Goal: Transaction & Acquisition: Purchase product/service

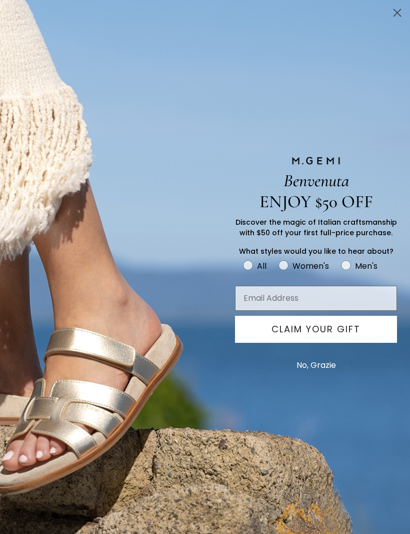
click at [394, 13] on circle "Close dialog" at bounding box center [397, 13] width 17 height 17
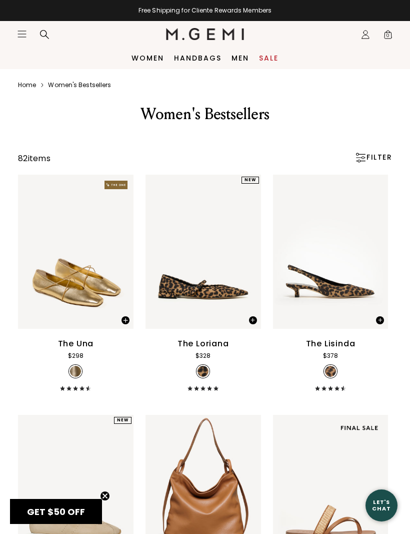
click at [238, 61] on link "Men" at bounding box center [241, 58] width 18 height 8
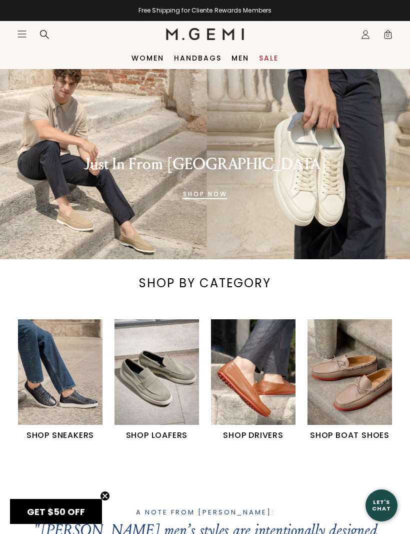
scroll to position [14, 0]
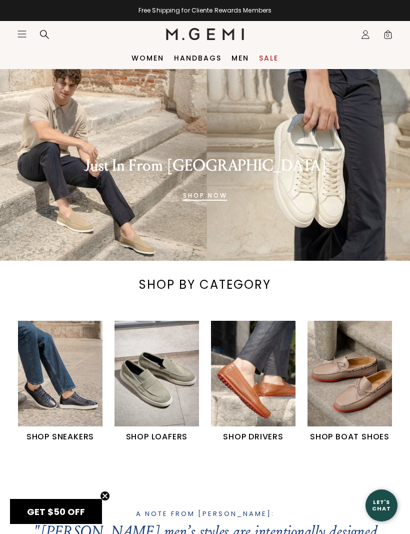
click at [149, 381] on img "2 / 4" at bounding box center [157, 374] width 85 height 106
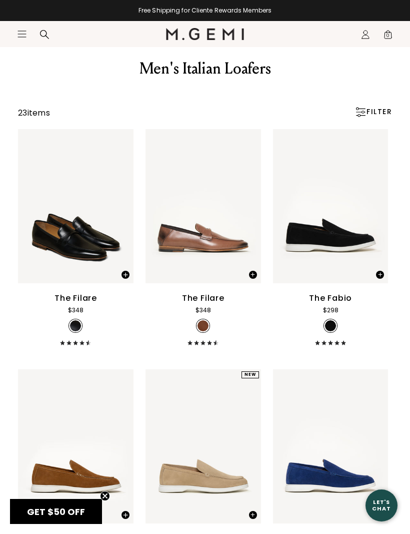
scroll to position [48, 0]
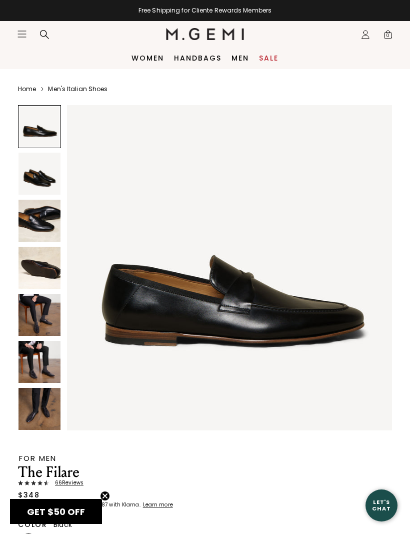
click at [39, 207] on img at bounding box center [40, 221] width 42 height 42
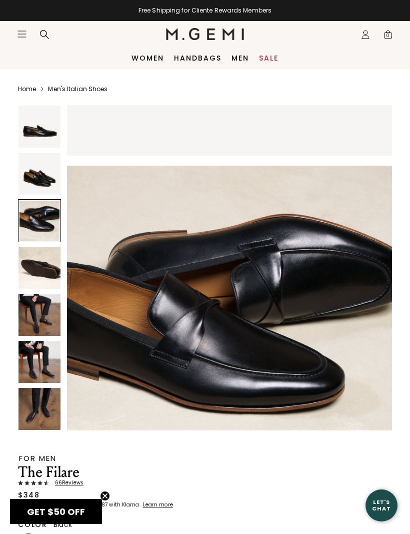
scroll to position [671, 0]
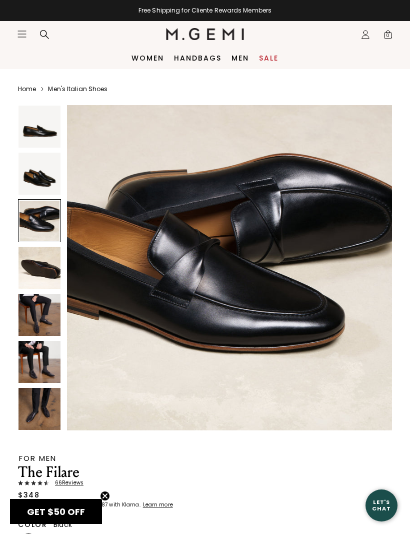
click at [41, 169] on img at bounding box center [40, 174] width 42 height 42
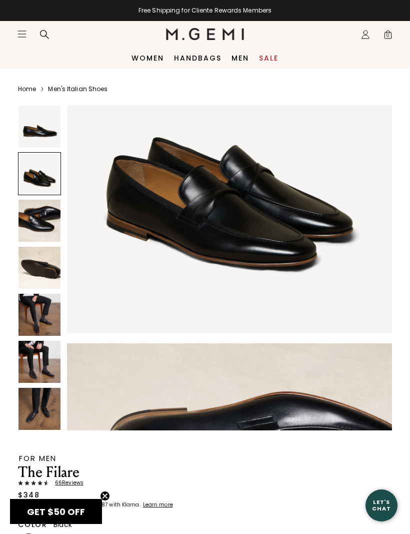
scroll to position [335, 0]
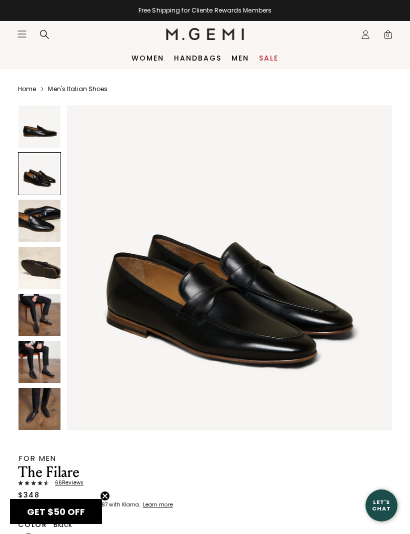
click at [40, 309] on img at bounding box center [40, 315] width 42 height 42
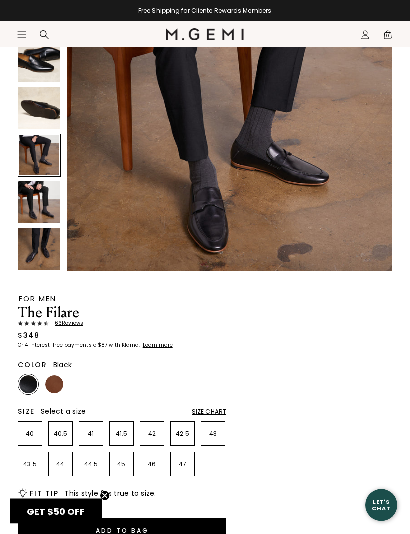
scroll to position [160, 0]
click at [52, 378] on img at bounding box center [55, 384] width 18 height 18
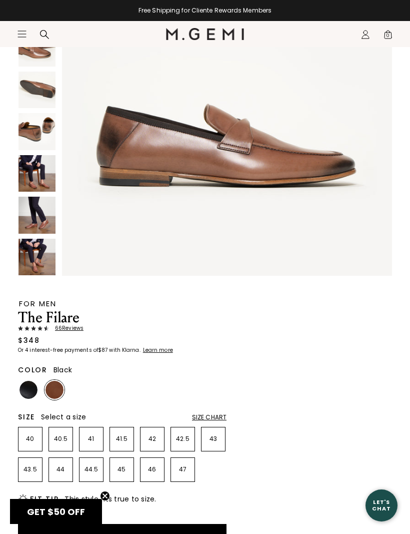
click at [25, 388] on img at bounding box center [29, 390] width 18 height 18
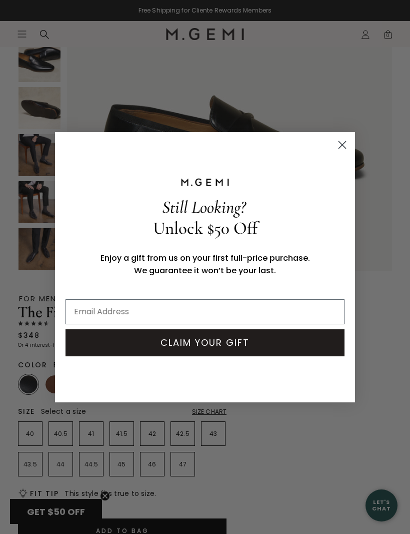
click at [88, 324] on input "Email Address" at bounding box center [205, 311] width 279 height 25
type input "michael.nagao@mac.com"
click at [162, 356] on button "CLAIM YOUR GIFT" at bounding box center [205, 342] width 279 height 27
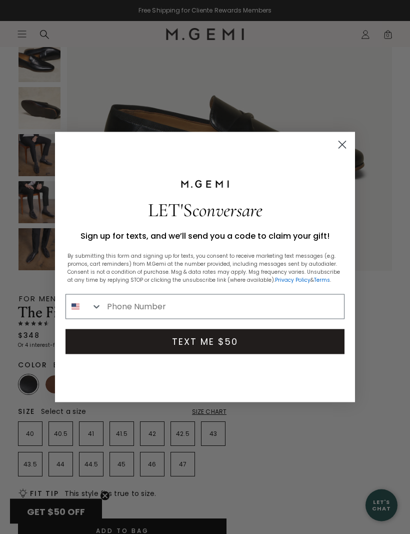
scroll to position [160, 0]
click at [118, 319] on input "Phone Number" at bounding box center [223, 307] width 242 height 24
type input "703-989-4113"
click at [167, 354] on button "TEXT ME $50" at bounding box center [205, 341] width 279 height 25
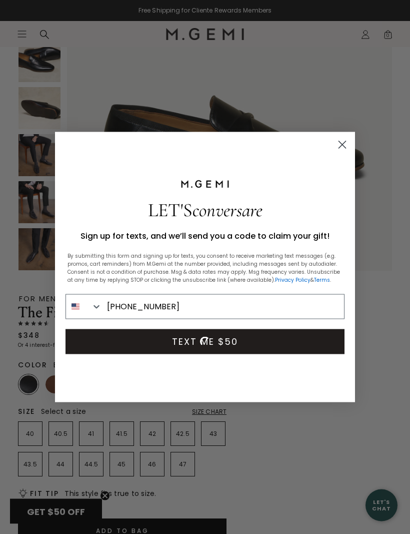
scroll to position [160, 0]
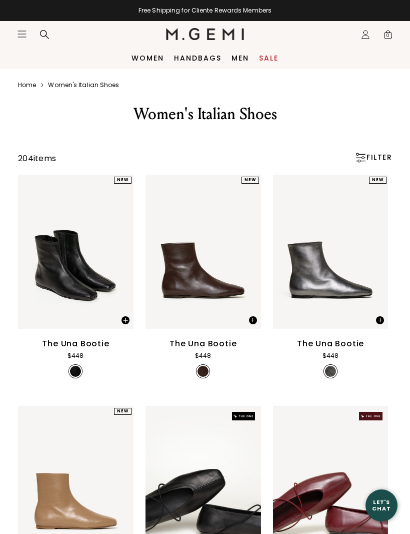
click at [241, 57] on link "Men" at bounding box center [241, 58] width 18 height 8
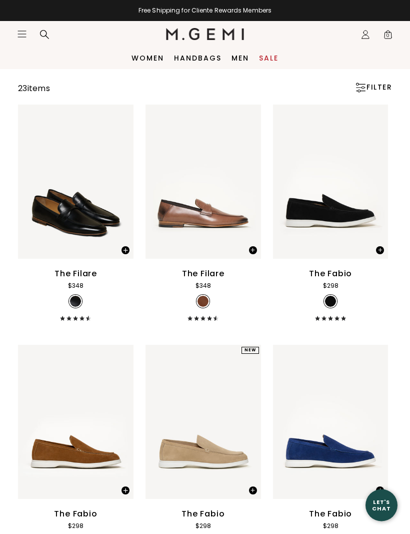
scroll to position [62, 0]
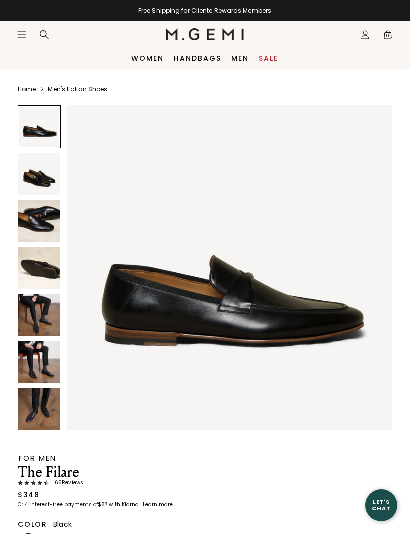
click at [39, 224] on img at bounding box center [40, 221] width 42 height 42
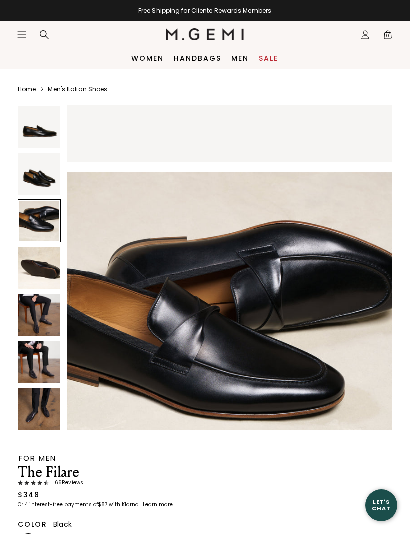
scroll to position [671, 0]
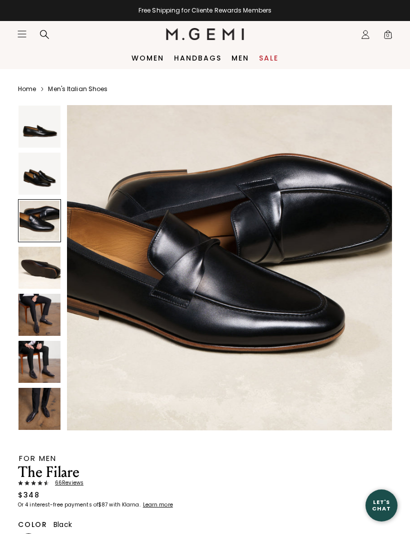
click at [34, 311] on img at bounding box center [40, 315] width 42 height 42
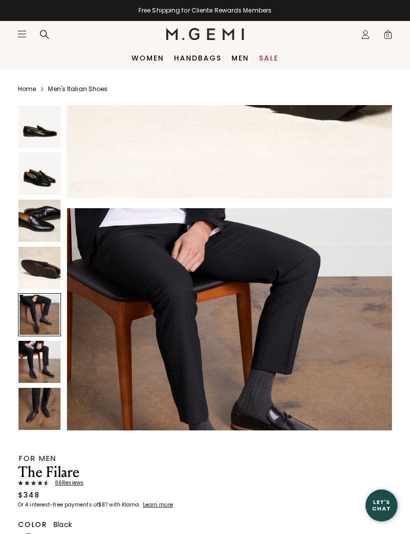
scroll to position [1341, 0]
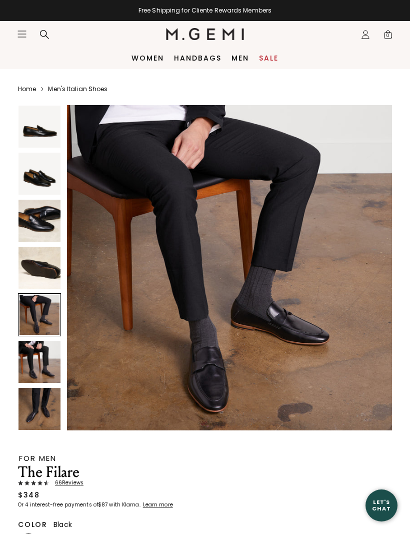
click at [39, 360] on img at bounding box center [40, 362] width 42 height 42
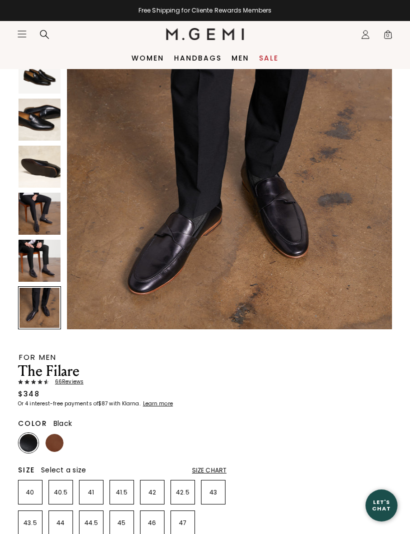
scroll to position [1984, 0]
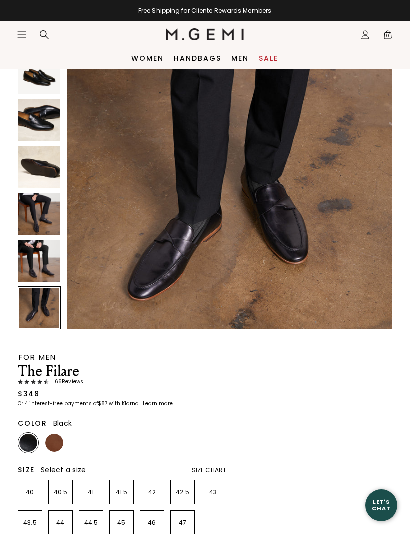
click at [39, 262] on img at bounding box center [40, 261] width 42 height 42
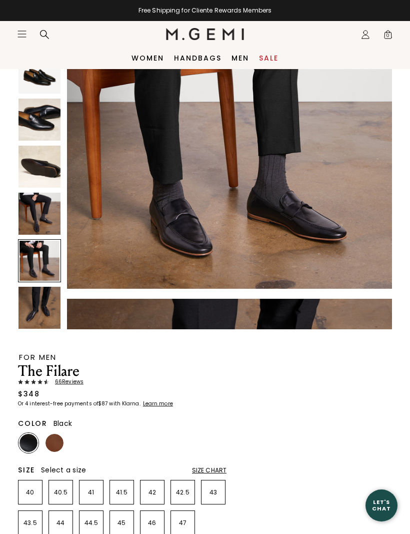
scroll to position [1677, 0]
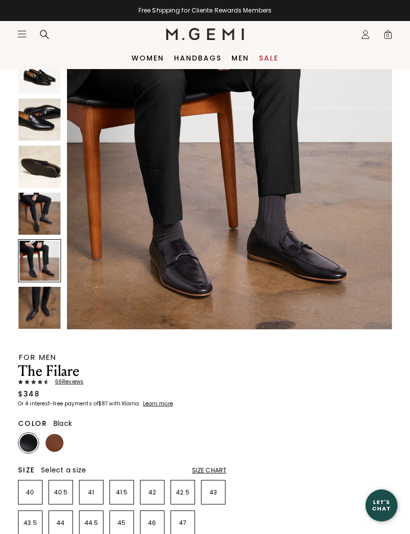
click at [40, 304] on img at bounding box center [40, 308] width 42 height 42
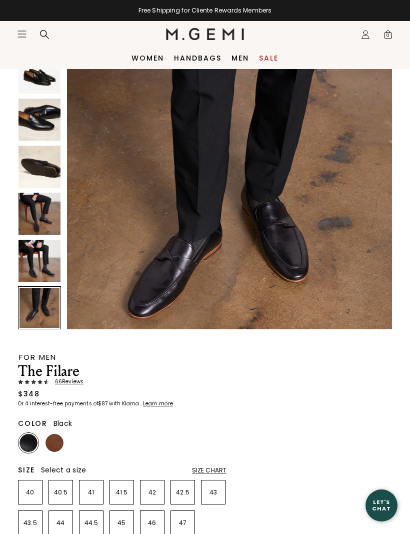
scroll to position [2012, 0]
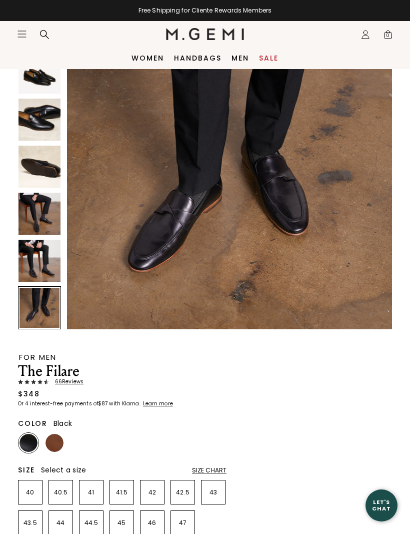
click at [65, 379] on span "66 Review s" at bounding box center [66, 382] width 35 height 6
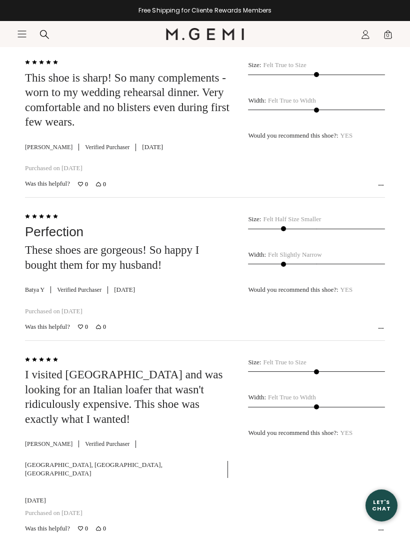
scroll to position [3285, 0]
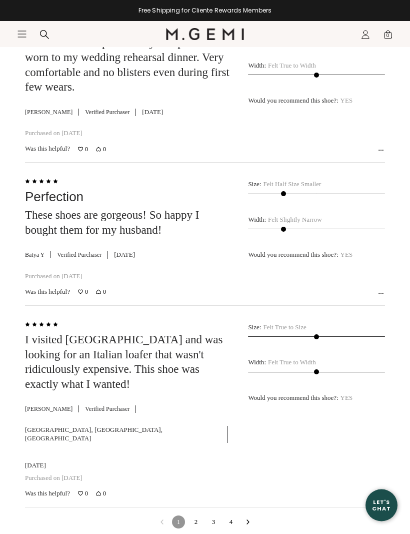
click at [201, 516] on link "2" at bounding box center [196, 522] width 13 height 13
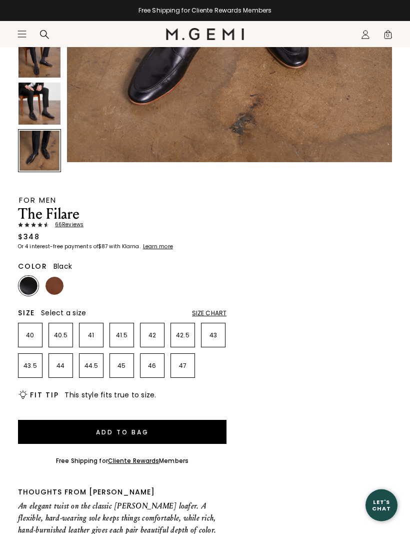
scroll to position [258, 0]
click at [30, 359] on li "43.5" at bounding box center [30, 365] width 25 height 25
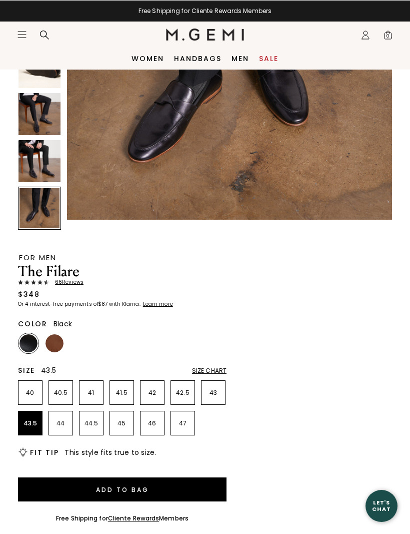
scroll to position [201, 0]
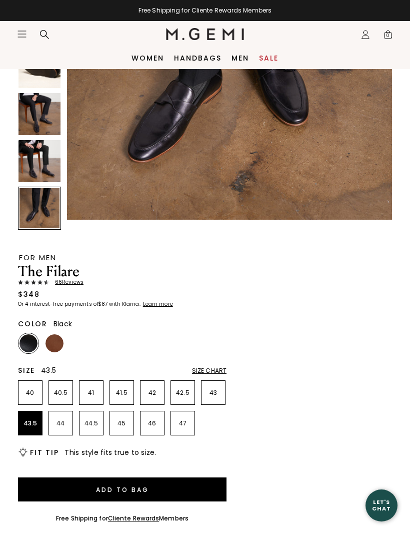
click at [184, 486] on button "Add to Bag" at bounding box center [122, 489] width 209 height 24
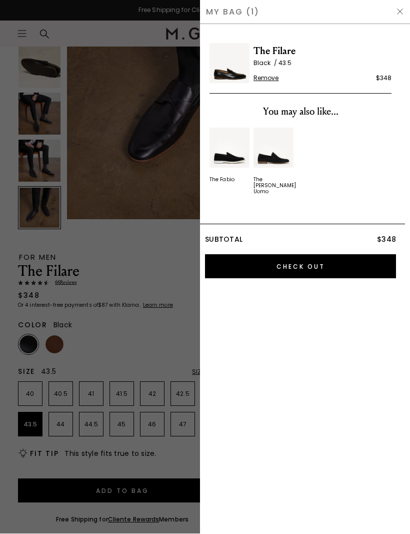
scroll to position [0, 0]
click at [326, 264] on input "Check Out" at bounding box center [300, 267] width 191 height 24
